Goal: Information Seeking & Learning: Learn about a topic

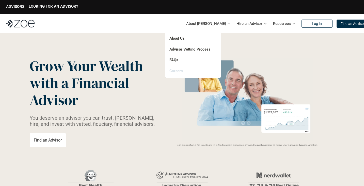
click at [176, 69] on link "Careers" at bounding box center [176, 71] width 13 height 5
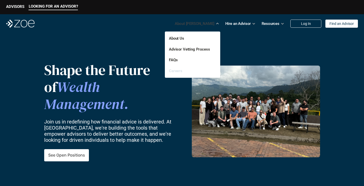
click at [175, 70] on link "Careers" at bounding box center [175, 71] width 13 height 5
click at [175, 71] on link "Careers" at bounding box center [175, 71] width 13 height 5
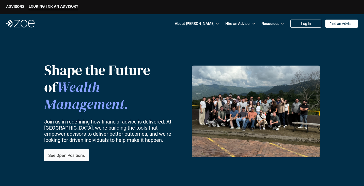
click at [69, 154] on div "Shape the Future of Wealth Management. Join us in redefining how financial advi…" at bounding box center [182, 112] width 276 height 92
click at [69, 153] on p "See Open Positions" at bounding box center [66, 155] width 37 height 5
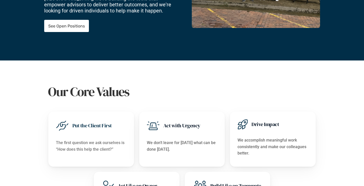
scroll to position [122, 0]
